Goal: Task Accomplishment & Management: Manage account settings

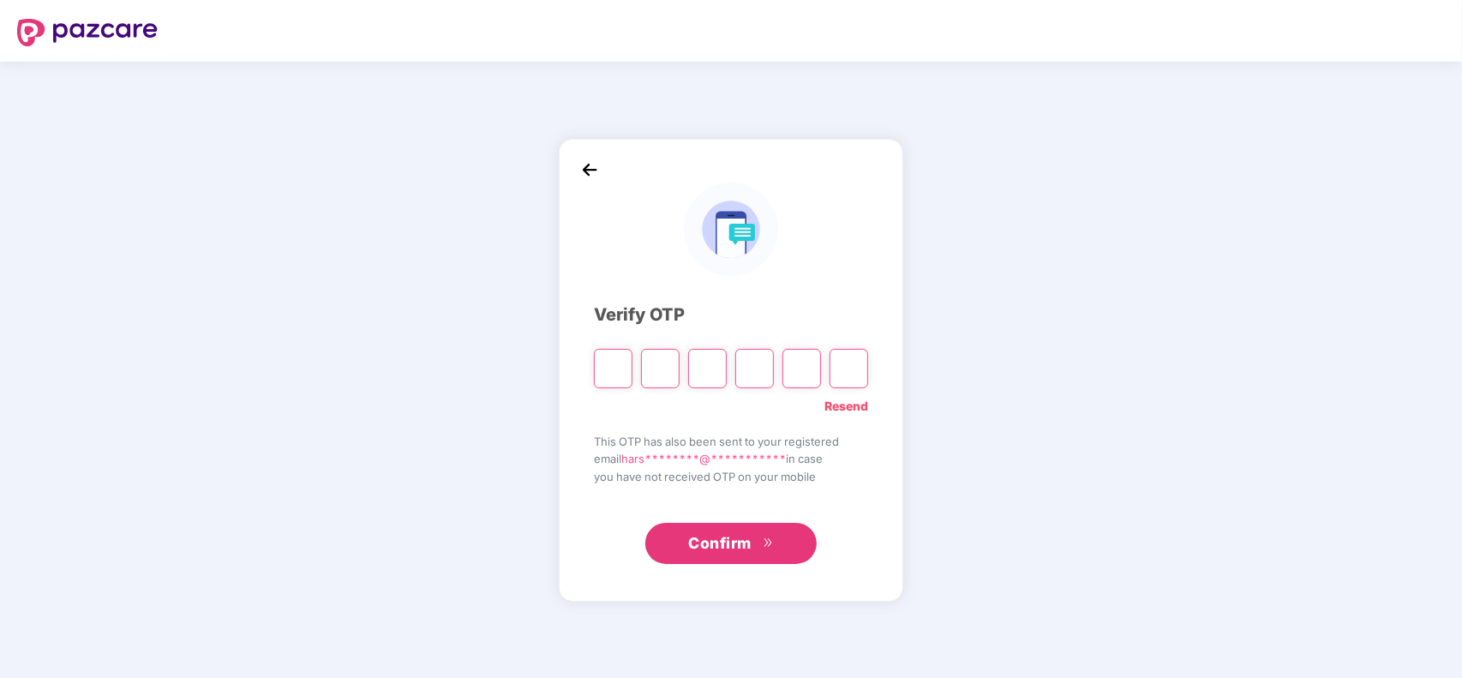
type input "*"
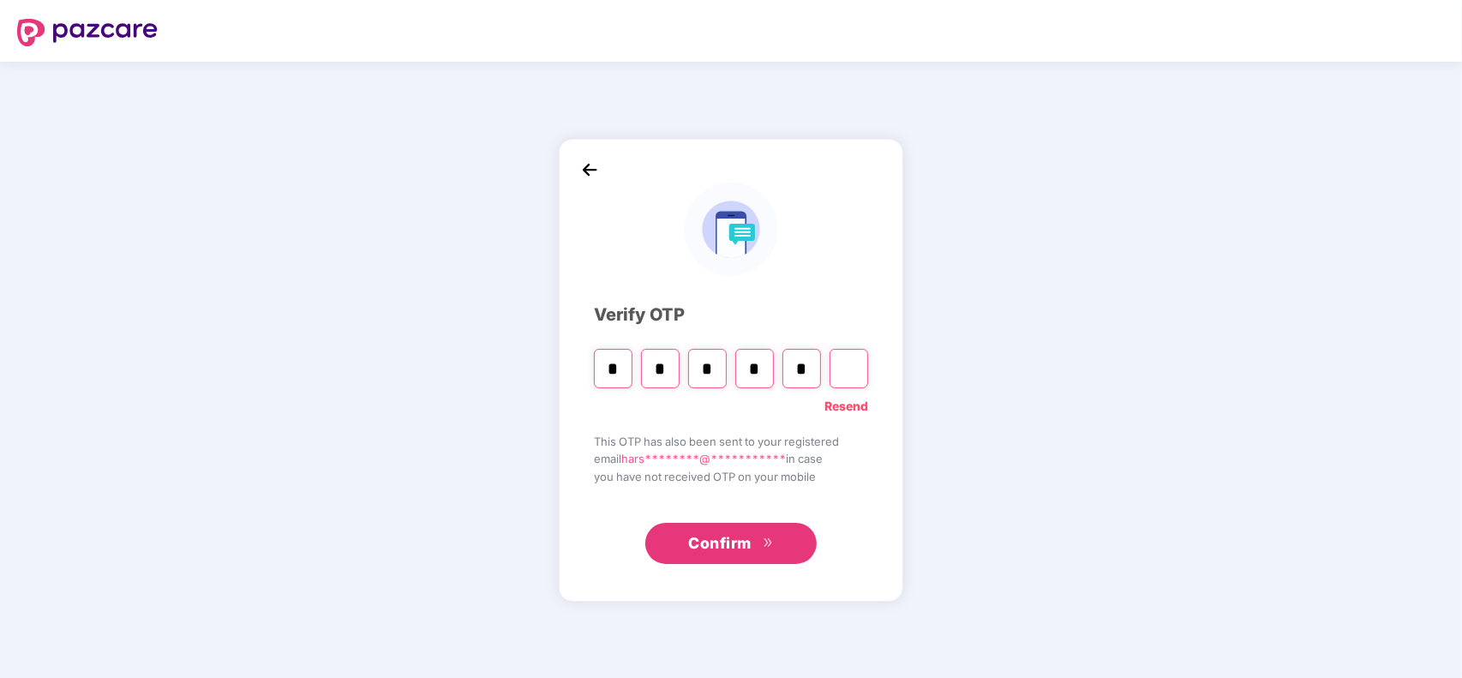
type input "*"
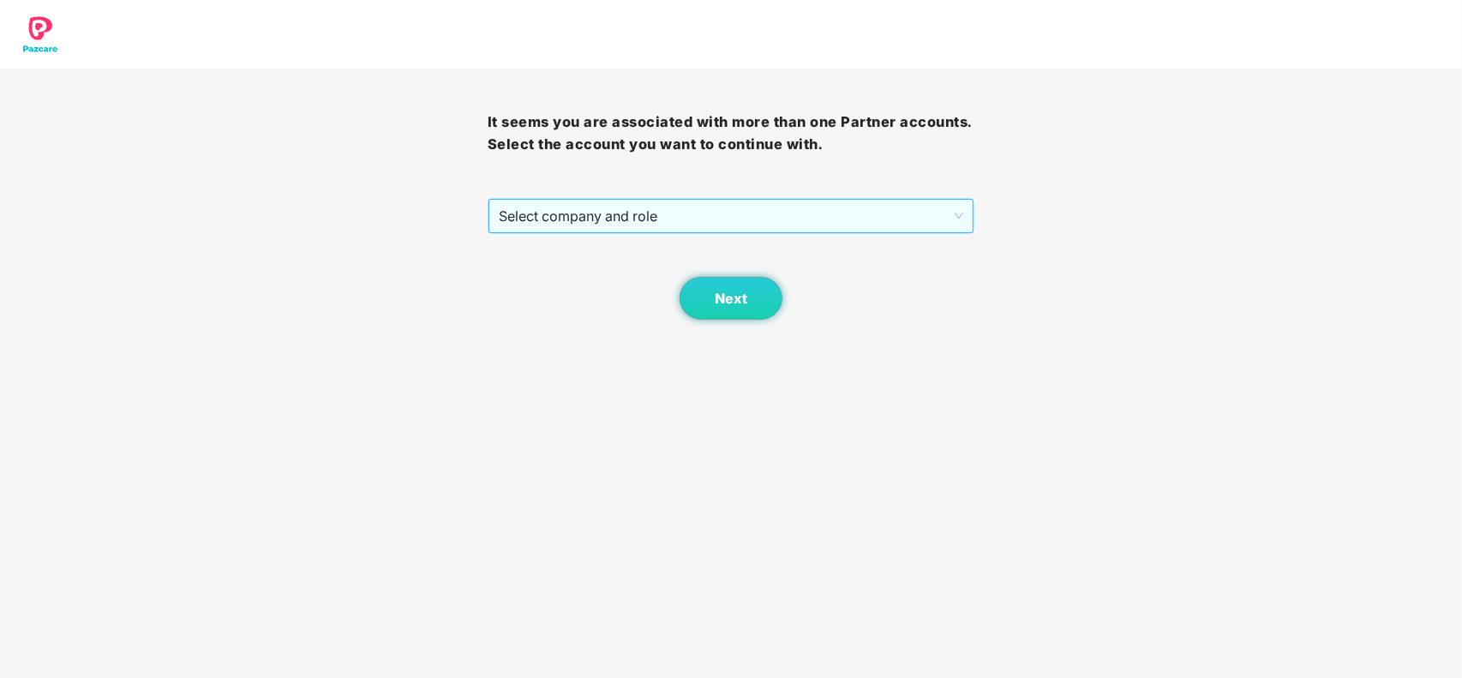
click at [631, 199] on div "Select company and role" at bounding box center [732, 216] width 486 height 34
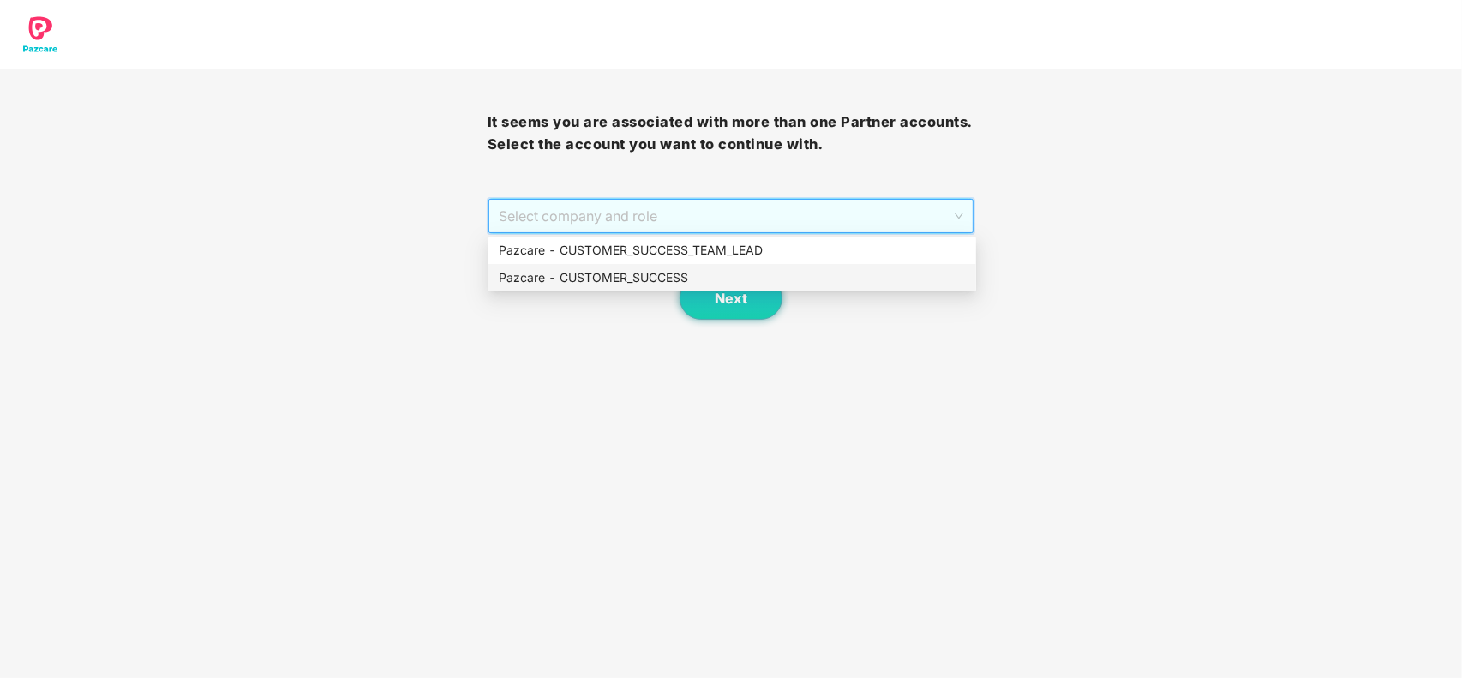
click at [596, 264] on div "Pazcare - CUSTOMER_SUCCESS" at bounding box center [733, 277] width 488 height 27
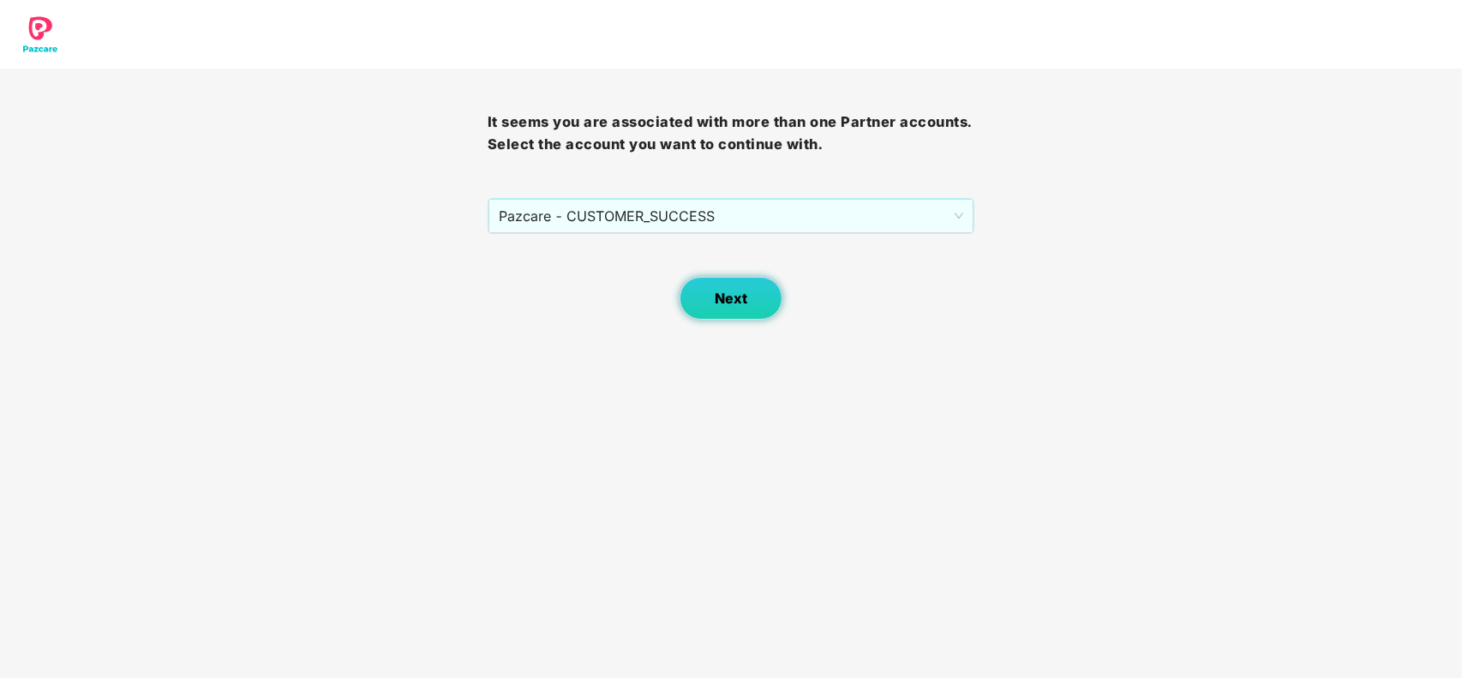
click at [729, 294] on span "Next" at bounding box center [731, 299] width 33 height 16
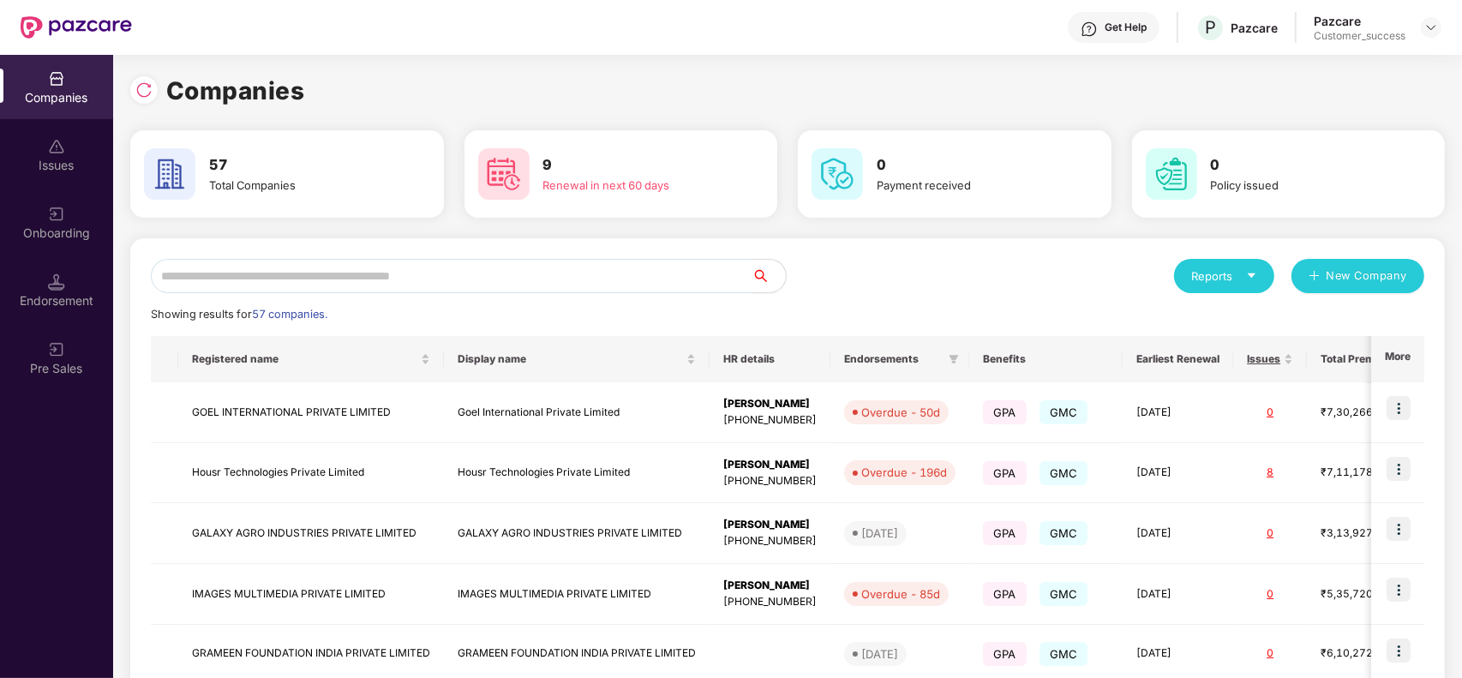
click at [293, 259] on input "text" at bounding box center [451, 276] width 601 height 34
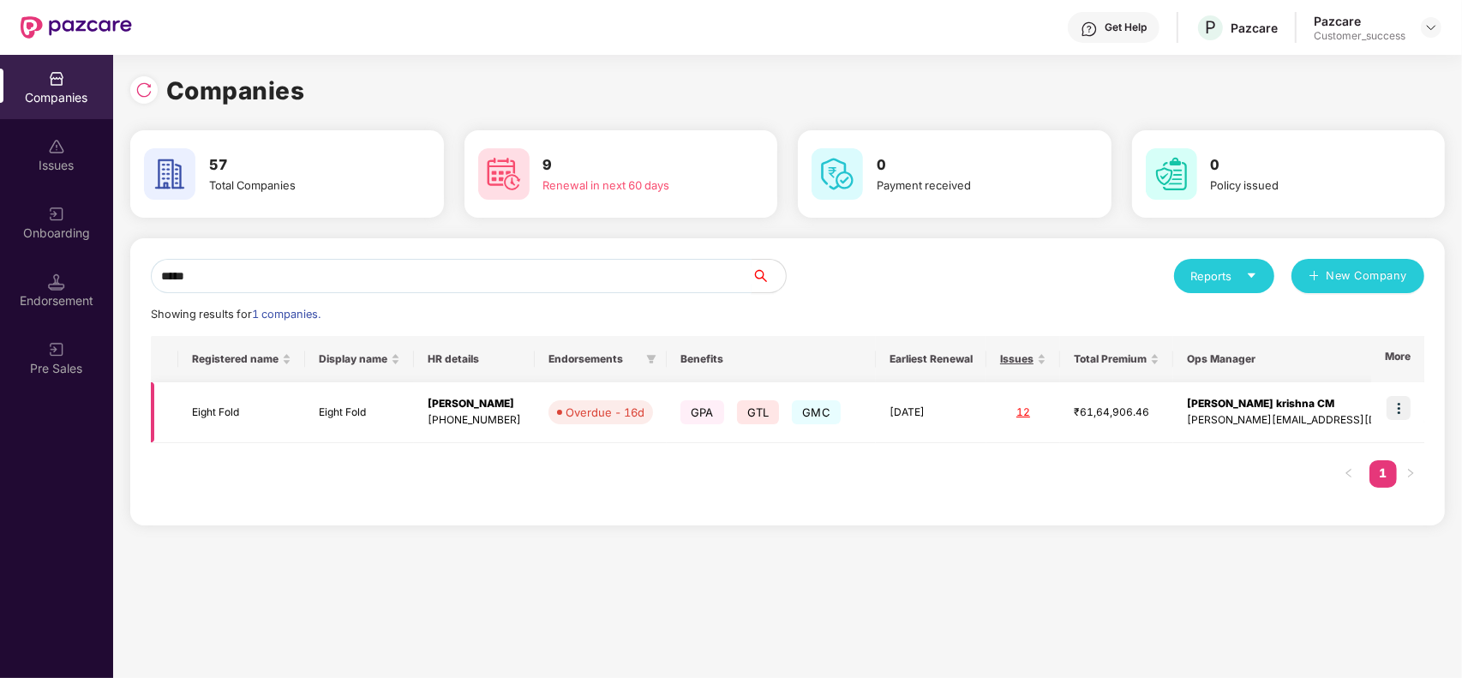
type input "*****"
click at [1411, 404] on img at bounding box center [1399, 408] width 24 height 24
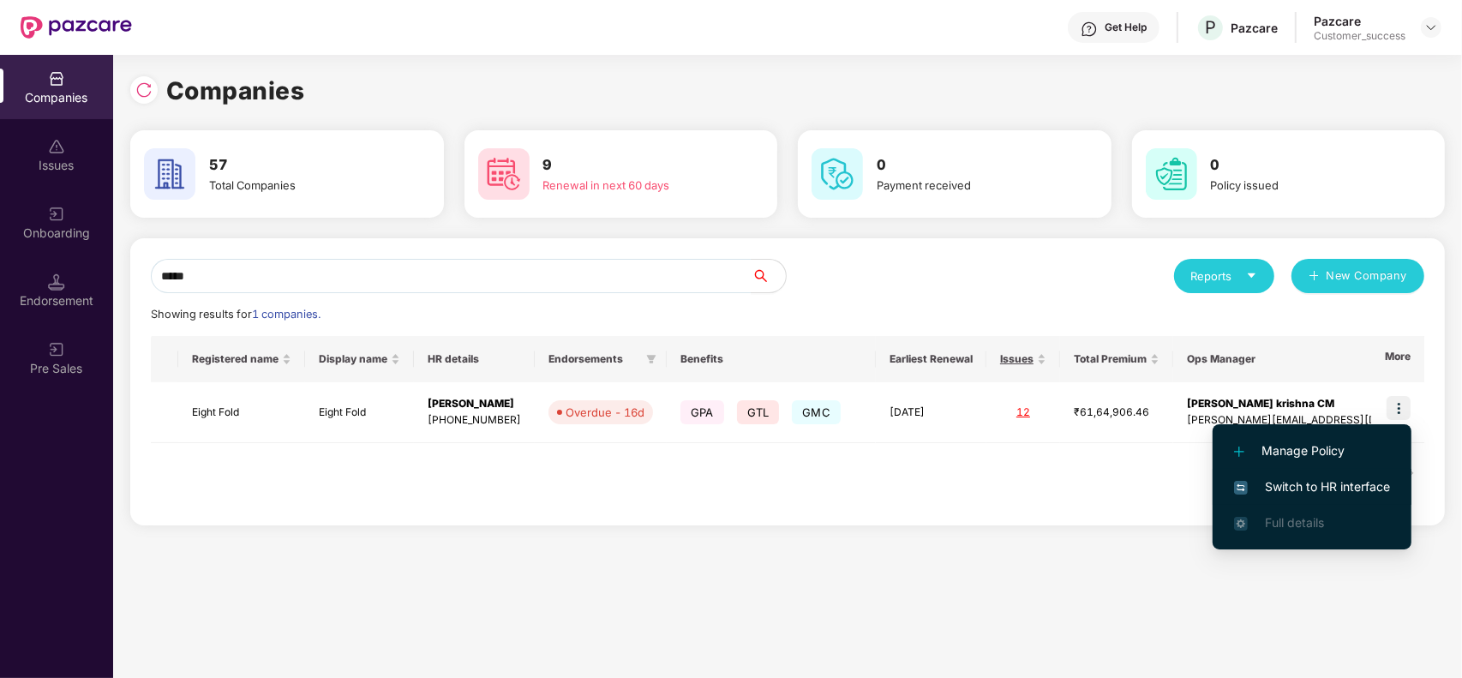
click at [1334, 483] on span "Switch to HR interface" at bounding box center [1312, 486] width 156 height 19
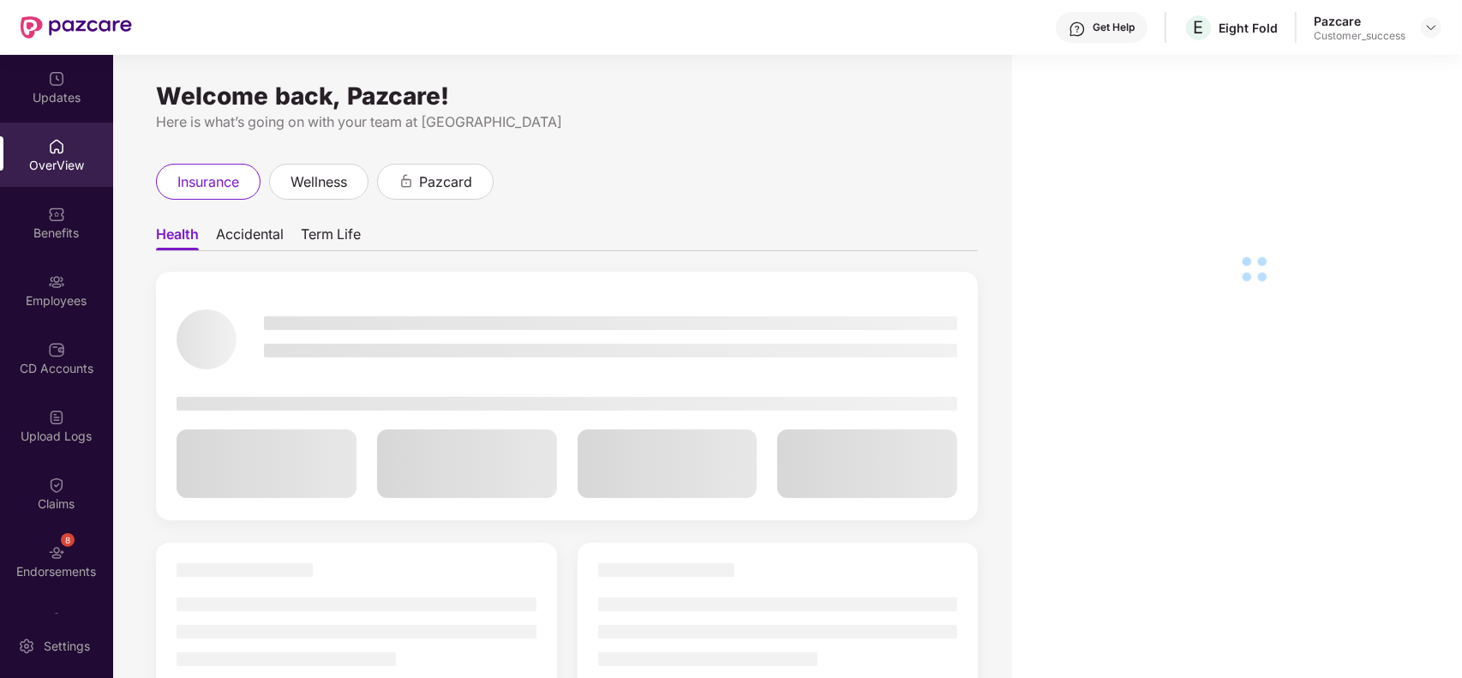
click at [57, 297] on div "Employees" at bounding box center [56, 300] width 113 height 17
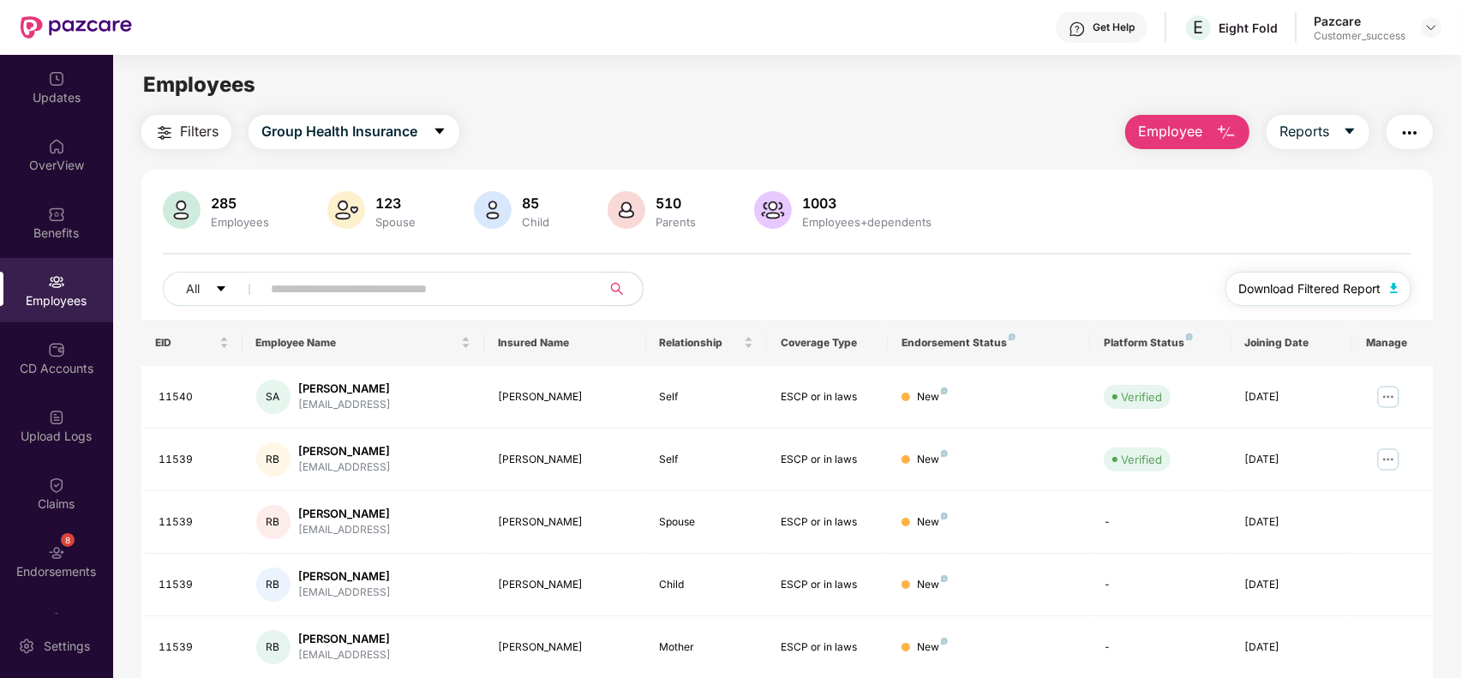
click at [1298, 296] on span "Download Filtered Report" at bounding box center [1310, 288] width 142 height 19
click at [1433, 22] on img at bounding box center [1431, 28] width 14 height 14
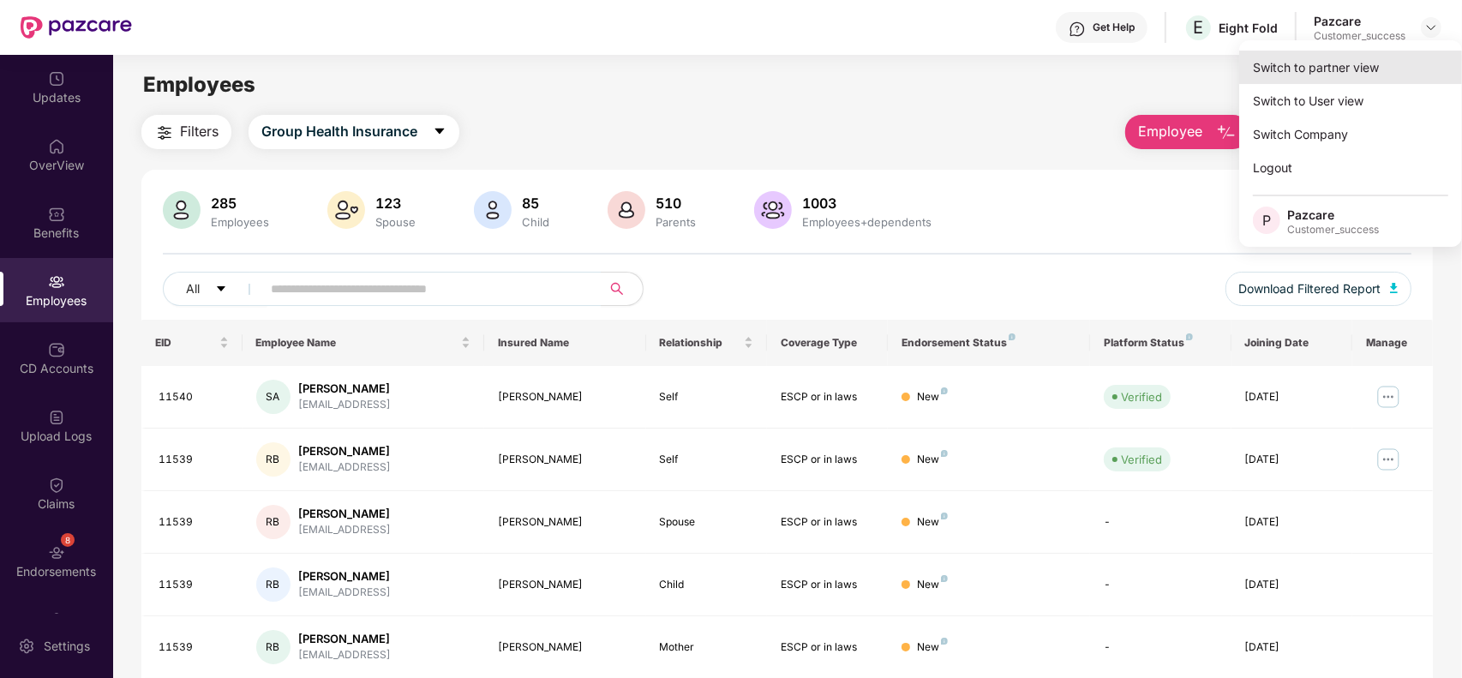
click at [1385, 64] on div "Switch to partner view" at bounding box center [1350, 67] width 223 height 33
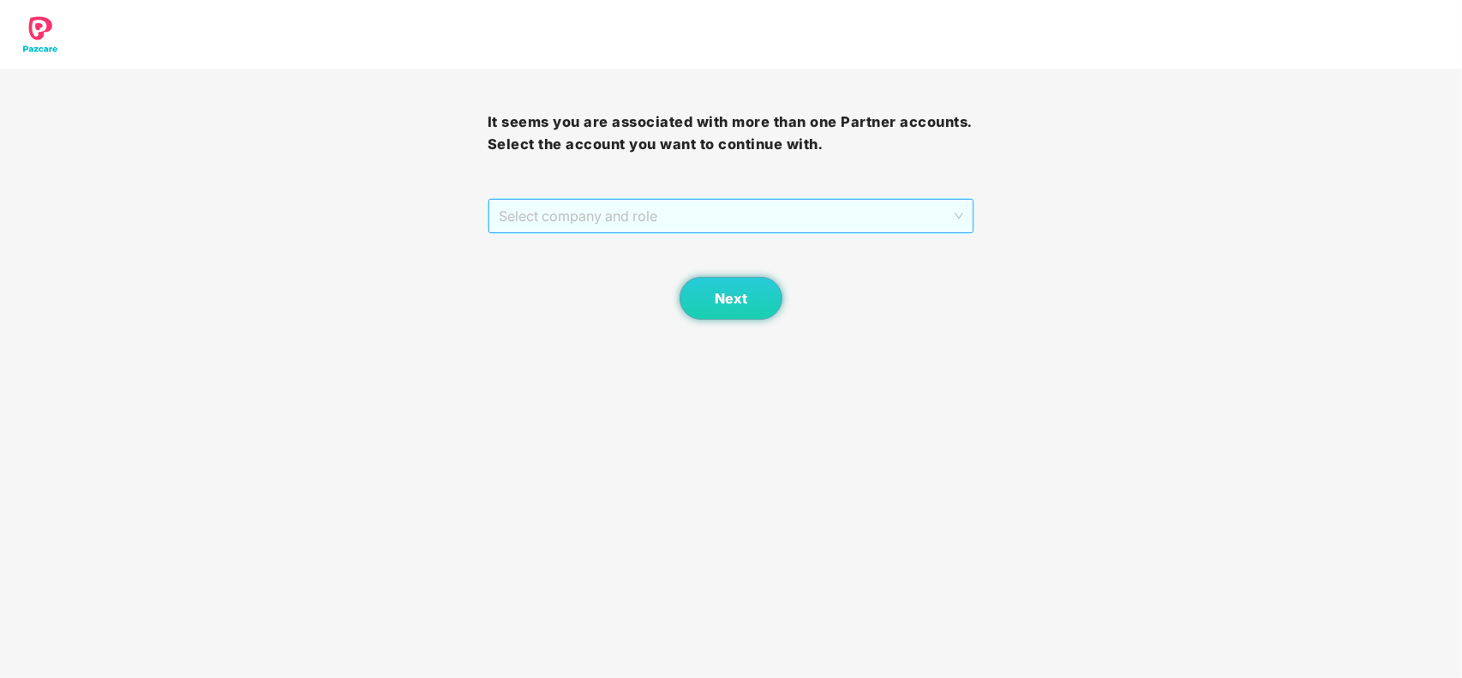
click at [712, 215] on span "Select company and role" at bounding box center [731, 216] width 465 height 33
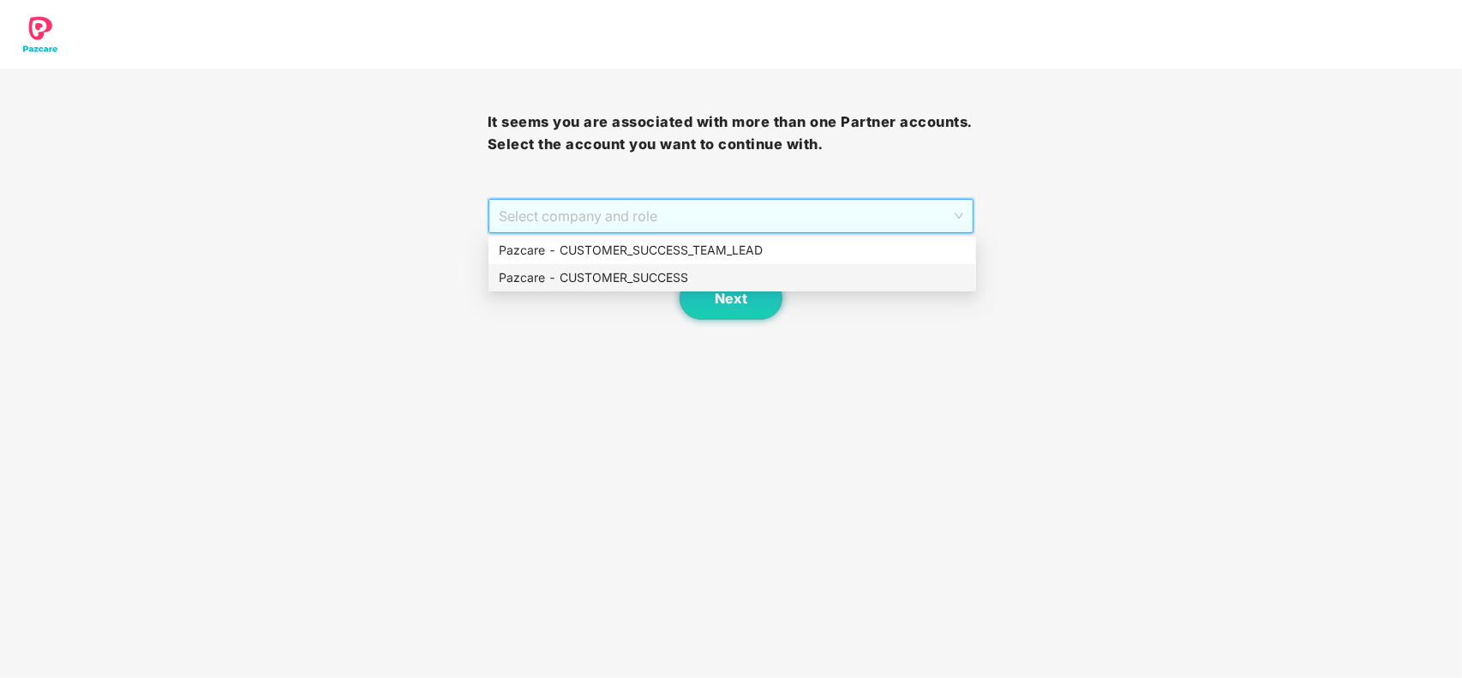
click at [585, 285] on div "Pazcare - CUSTOMER_SUCCESS" at bounding box center [732, 277] width 467 height 19
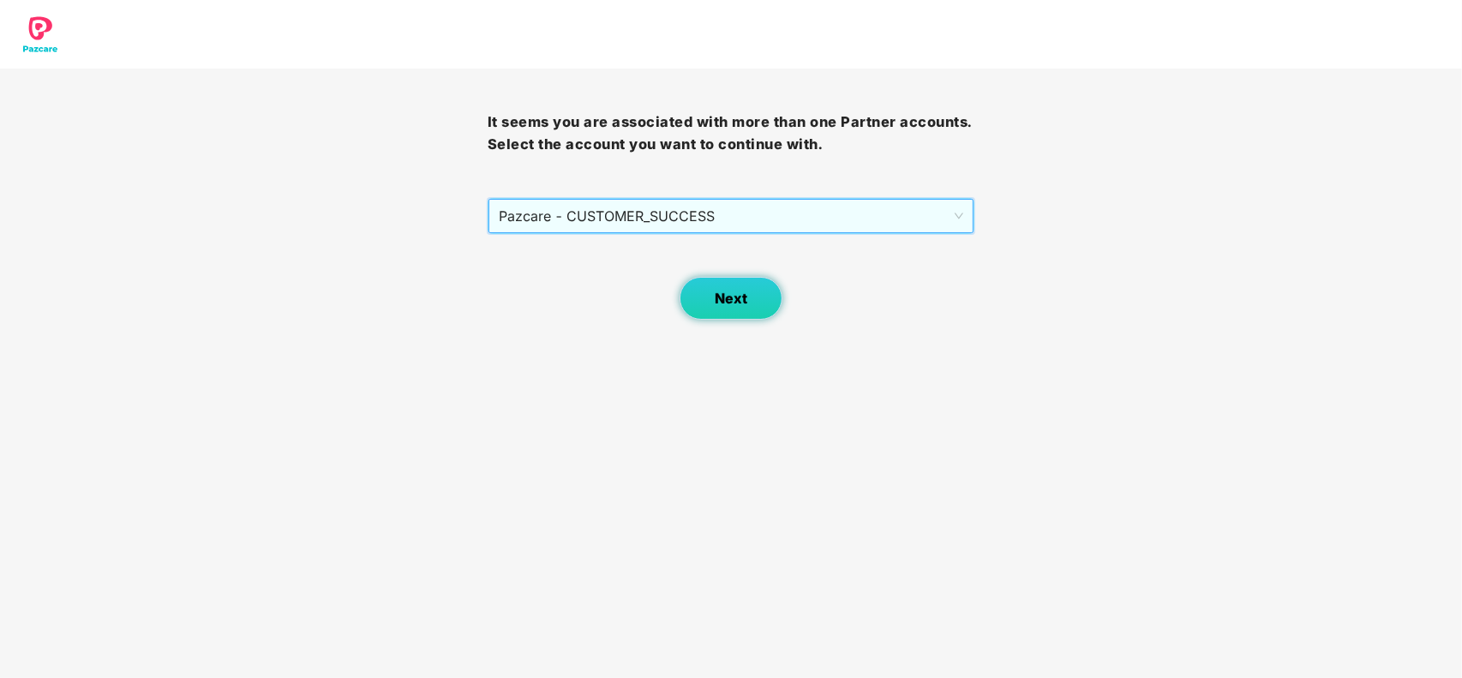
click at [717, 306] on span "Next" at bounding box center [731, 299] width 33 height 16
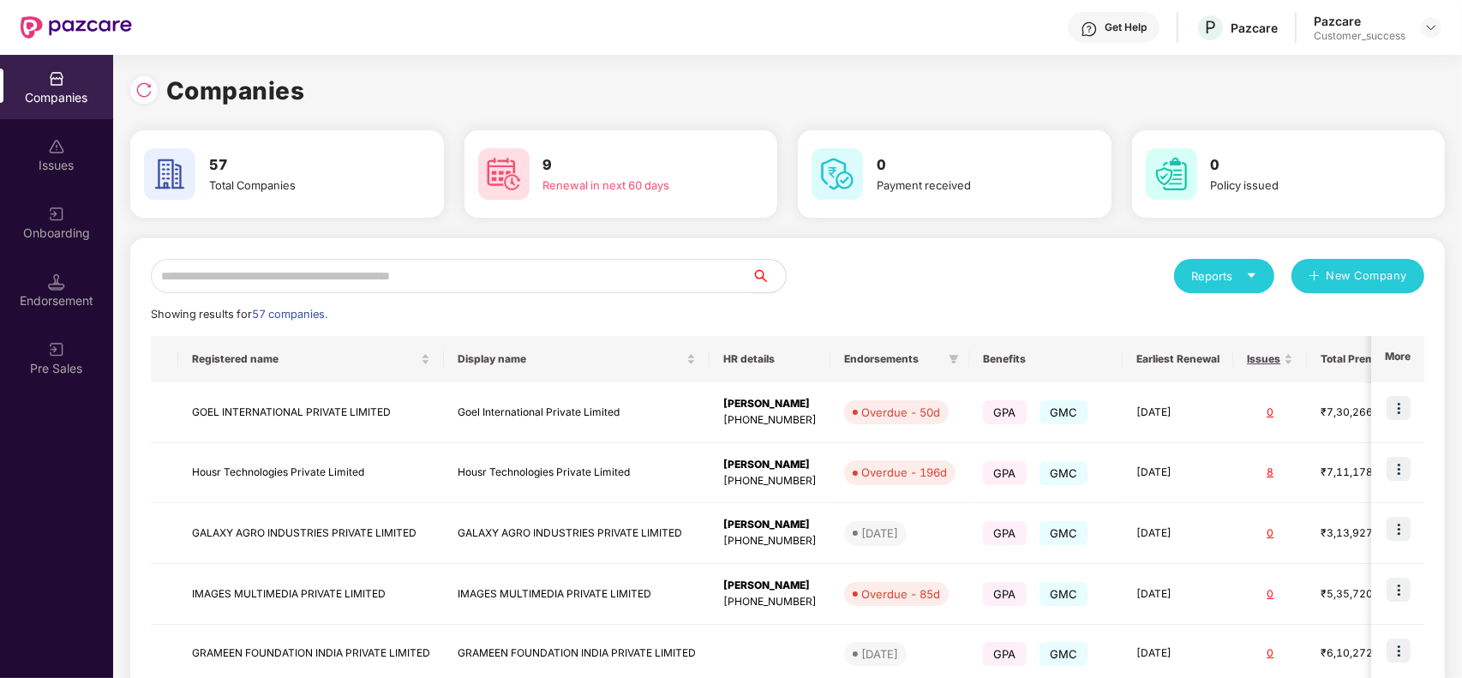
click at [504, 281] on input "text" at bounding box center [451, 276] width 601 height 34
